Goal: Entertainment & Leisure: Consume media (video, audio)

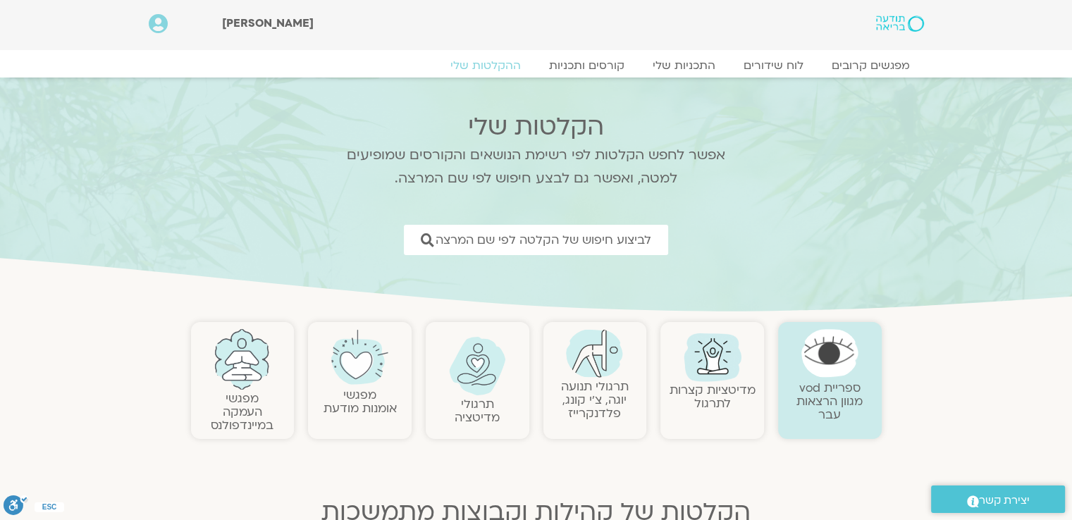
click at [597, 401] on link "תרגולי תנועה יוגה, צ׳י קונג, פלדנקרייז" at bounding box center [595, 399] width 68 height 43
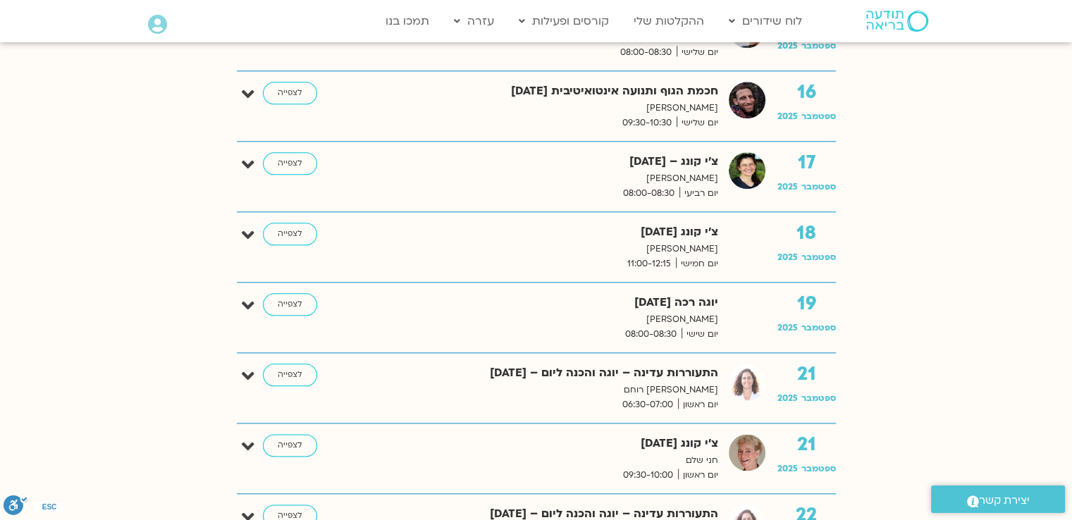
scroll to position [1621, 0]
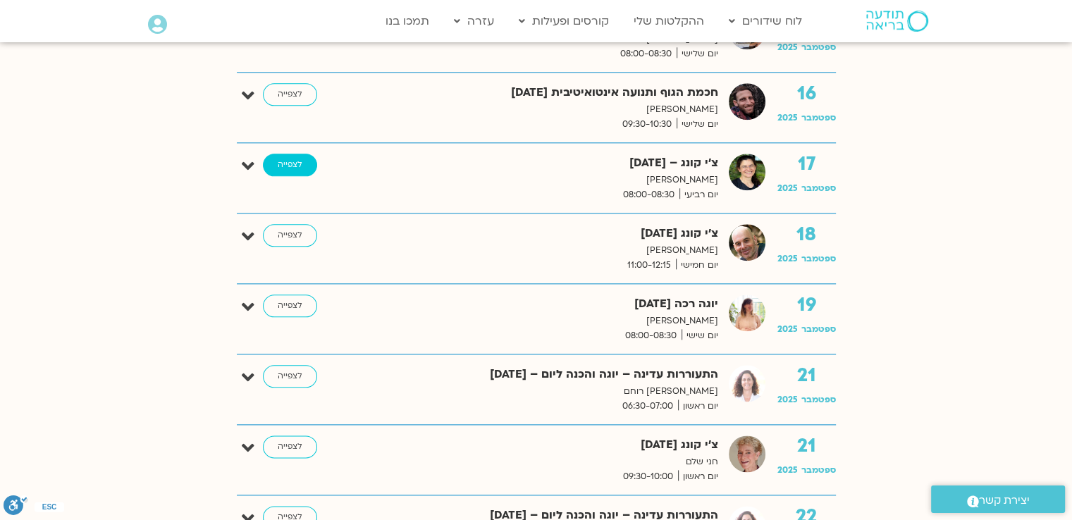
click at [280, 159] on link "לצפייה" at bounding box center [290, 165] width 54 height 23
